Goal: Communication & Community: Answer question/provide support

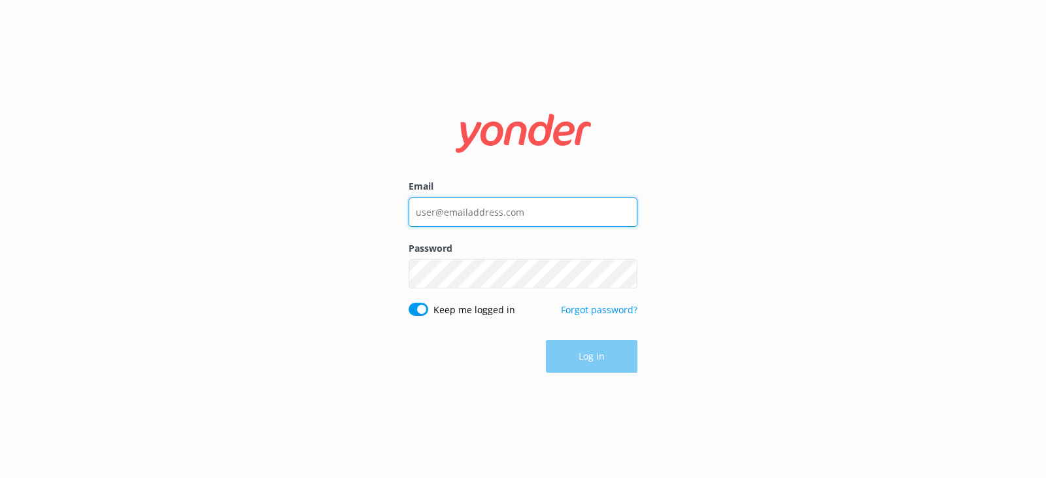
type input "[PERSON_NAME][EMAIL_ADDRESS][DOMAIN_NAME]"
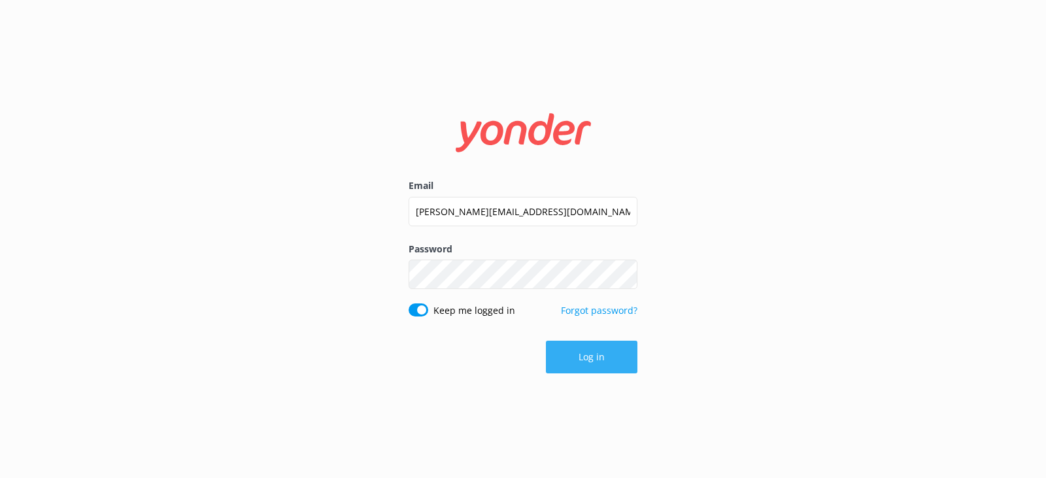
click at [590, 358] on button "Log in" at bounding box center [592, 357] width 92 height 33
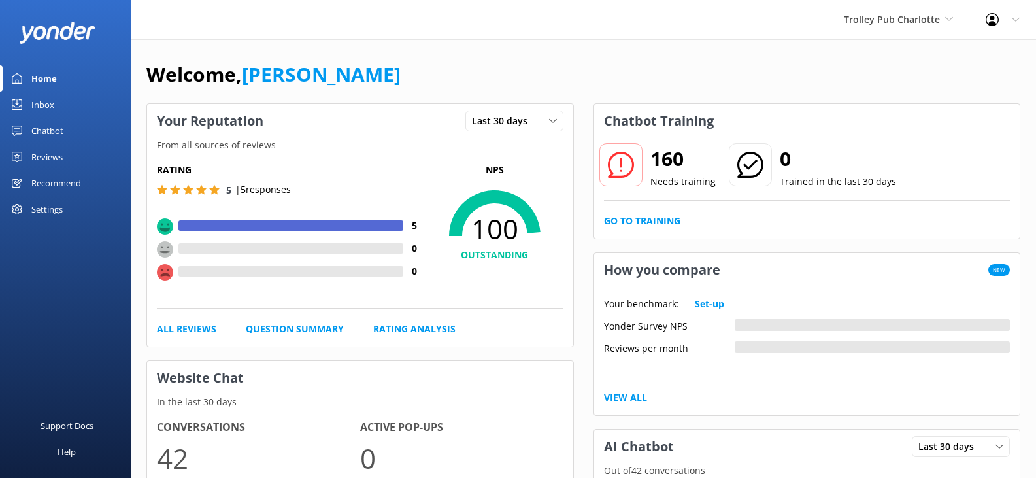
click at [40, 105] on div "Inbox" at bounding box center [42, 105] width 23 height 26
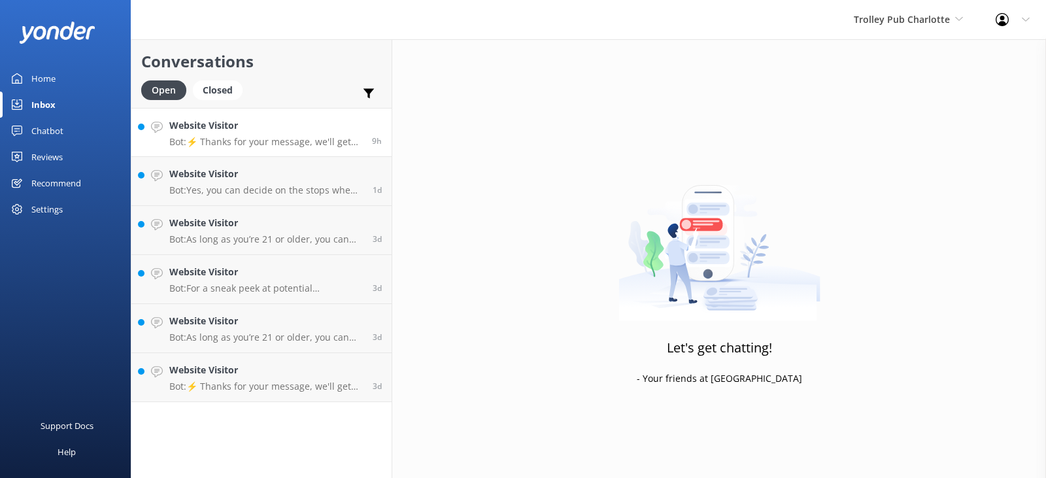
click at [288, 127] on h4 "Website Visitor" at bounding box center [265, 125] width 193 height 14
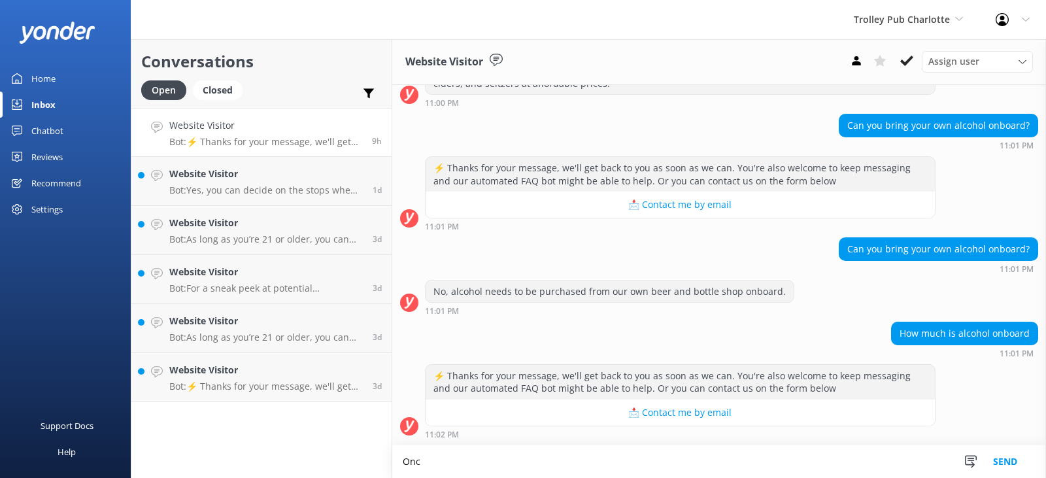
scroll to position [310, 0]
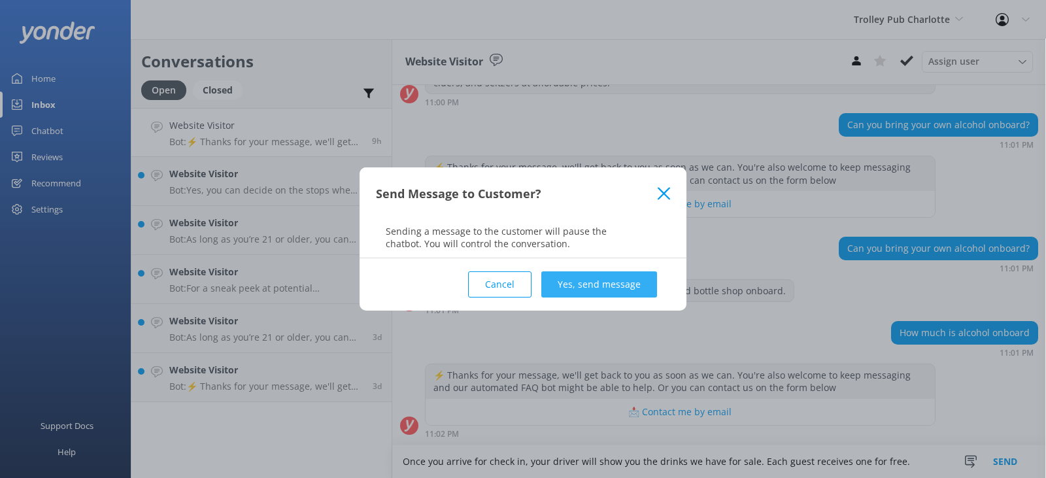
type textarea "Once you arrive for check in, your driver will show you the drinks we have for …"
click at [598, 280] on button "Yes, send message" at bounding box center [599, 284] width 116 height 26
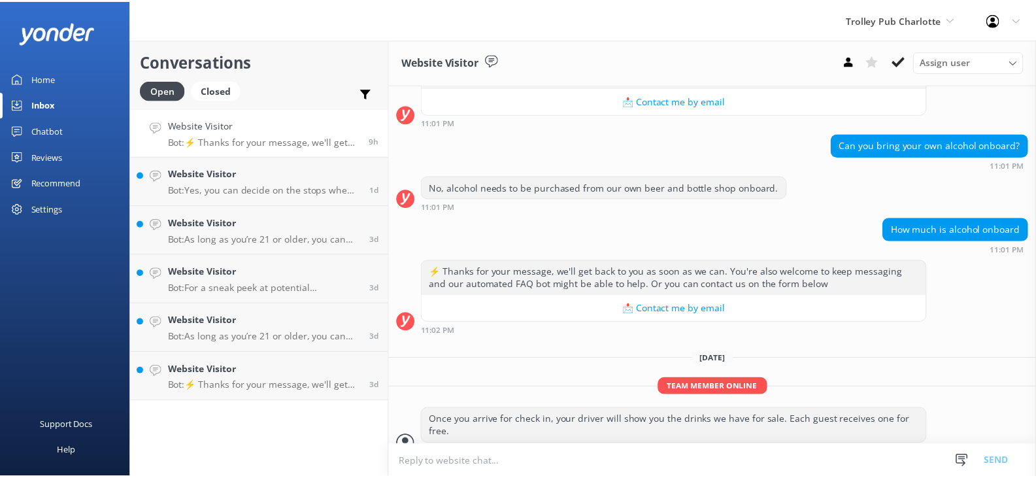
scroll to position [431, 0]
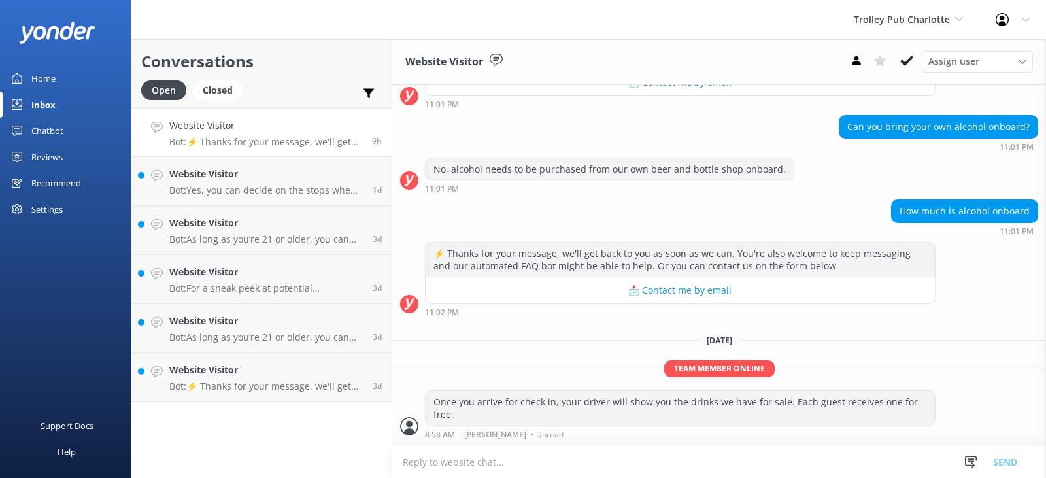
click at [46, 78] on div "Home" at bounding box center [43, 78] width 24 height 26
